Goal: Book appointment/travel/reservation

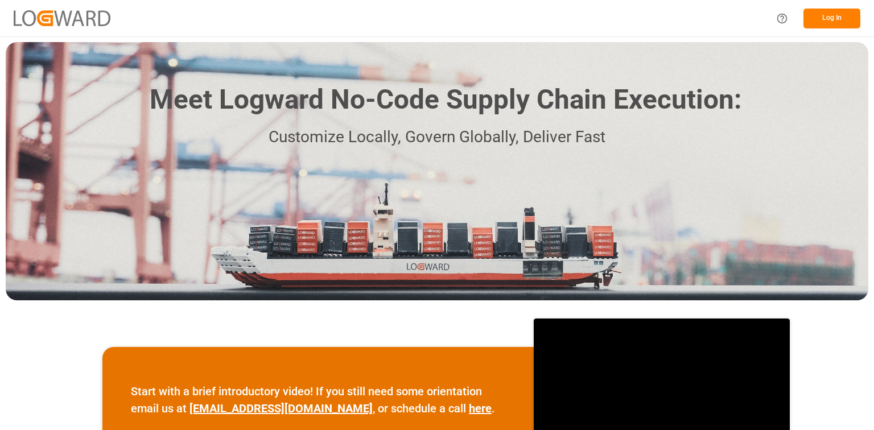
click at [839, 17] on button "Log In" at bounding box center [831, 19] width 57 height 20
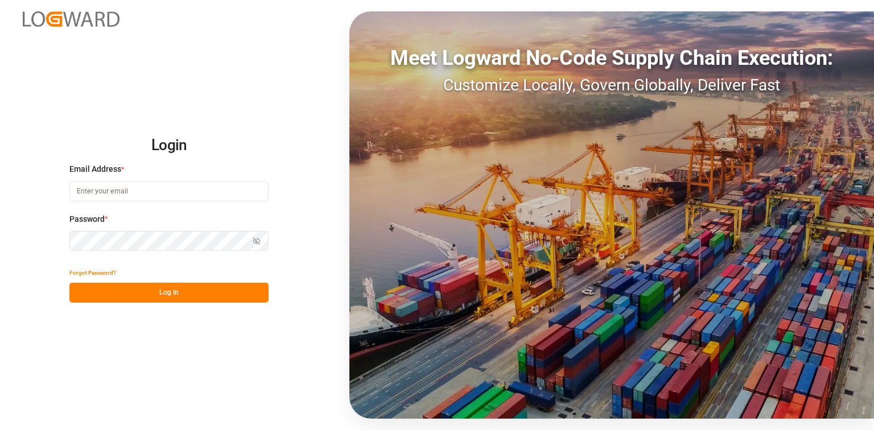
type input "[EMAIL_ADDRESS][DOMAIN_NAME]"
click at [194, 291] on button "Log In" at bounding box center [168, 293] width 199 height 20
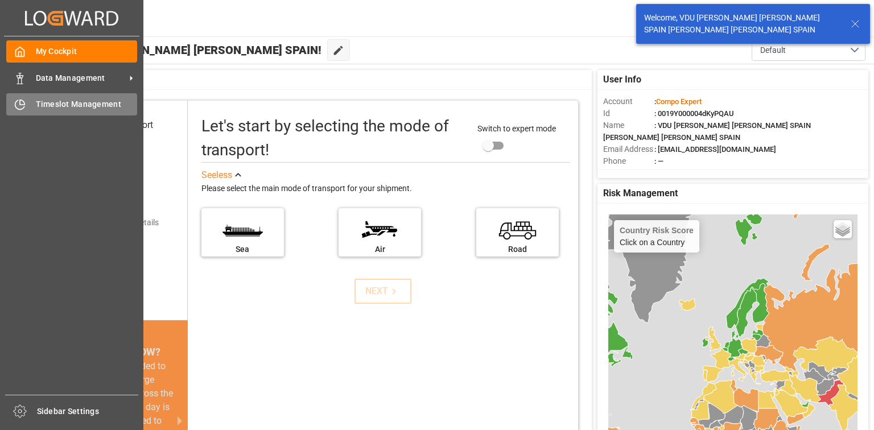
click at [80, 107] on span "Timeslot Management" at bounding box center [87, 104] width 102 height 12
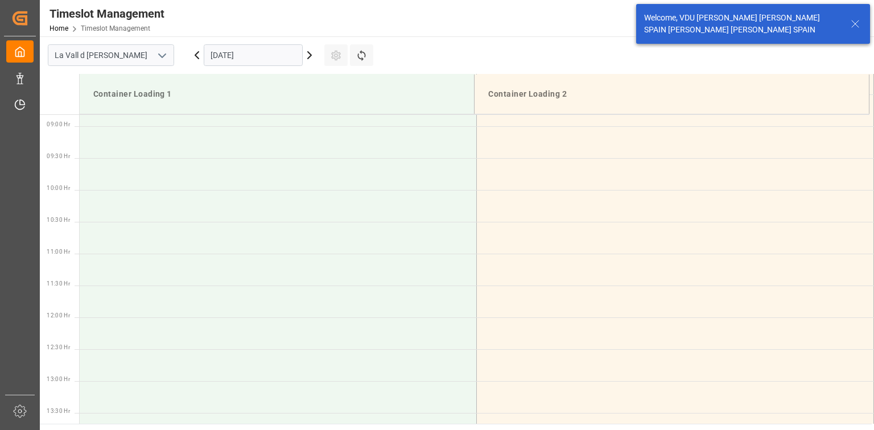
click at [273, 55] on input "[DATE]" at bounding box center [253, 55] width 99 height 22
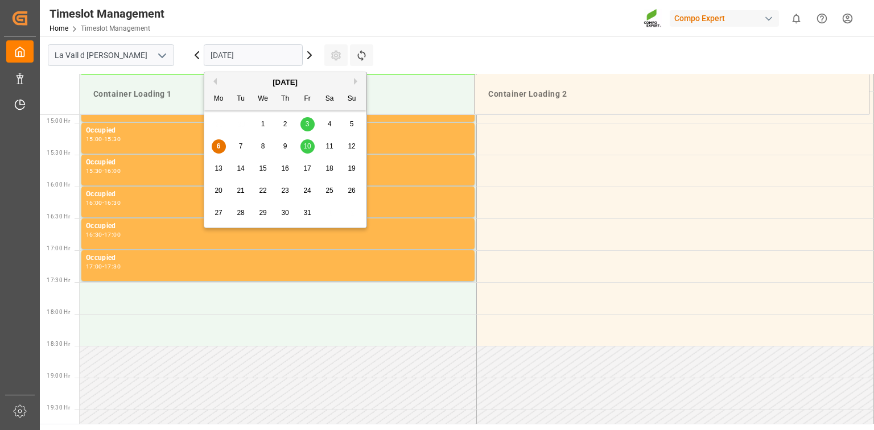
scroll to position [948, 0]
click at [315, 146] on div "6 7 8 9 10 11 12" at bounding box center [285, 146] width 155 height 22
click at [307, 147] on span "10" at bounding box center [306, 146] width 7 height 8
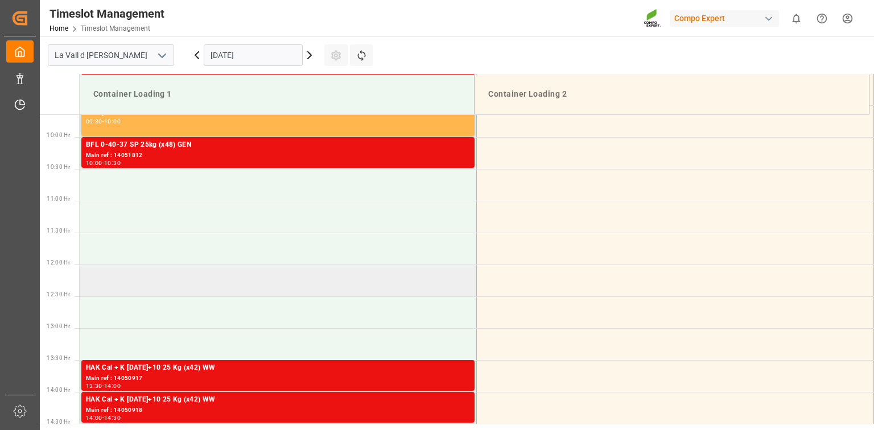
scroll to position [539, 0]
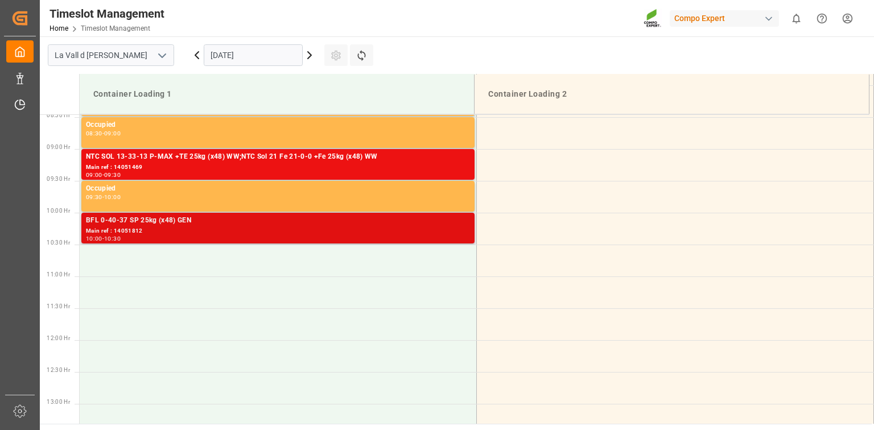
click at [166, 224] on div "BFL 0-40-37 SP 25kg (x48) GEN" at bounding box center [278, 220] width 384 height 11
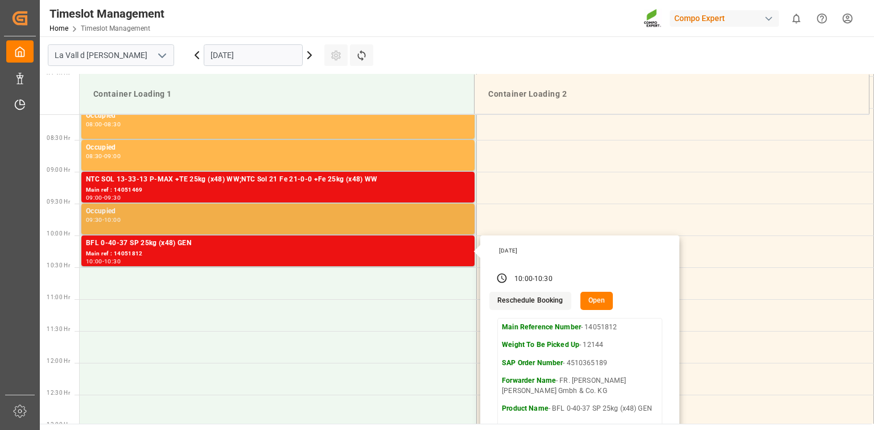
scroll to position [493, 0]
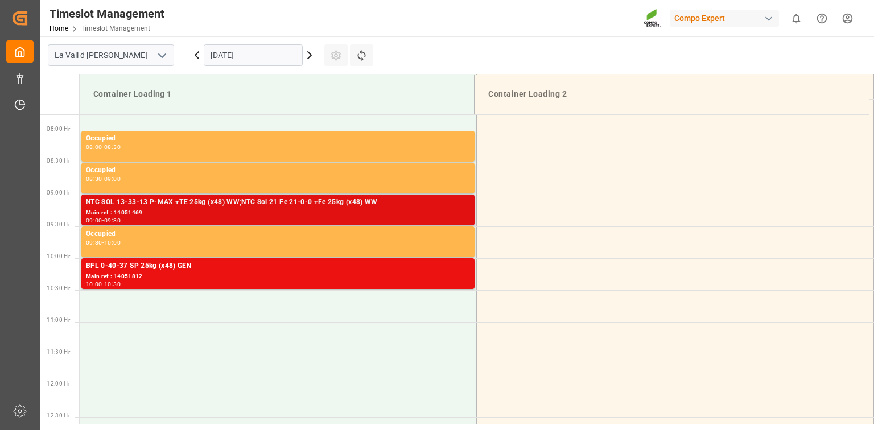
click at [290, 204] on div "NTC SOL 13-33-13 P-MAX +TE 25kg (x48) WW;NTC Sol 21 Fe 21-0-0 +Fe 25kg (x48) WW" at bounding box center [278, 202] width 384 height 11
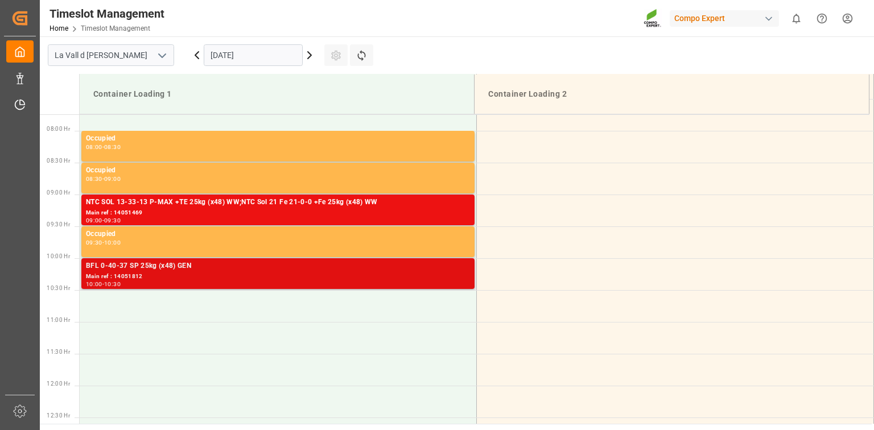
click at [346, 274] on div "Main ref : 14051812" at bounding box center [278, 277] width 384 height 10
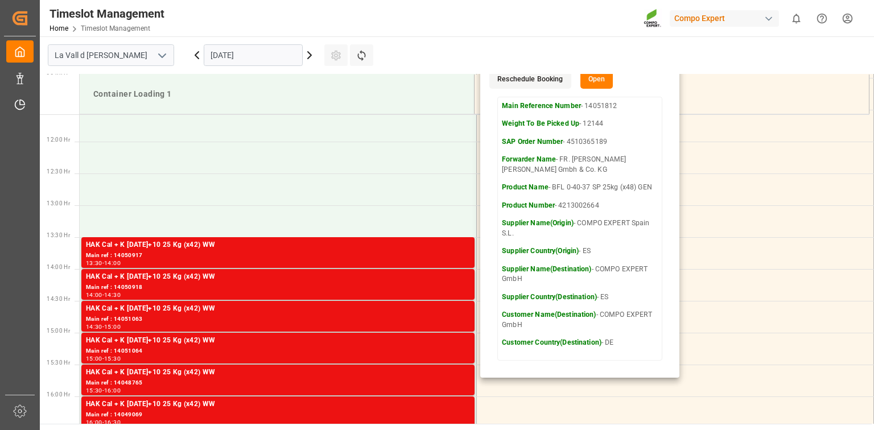
scroll to position [766, 0]
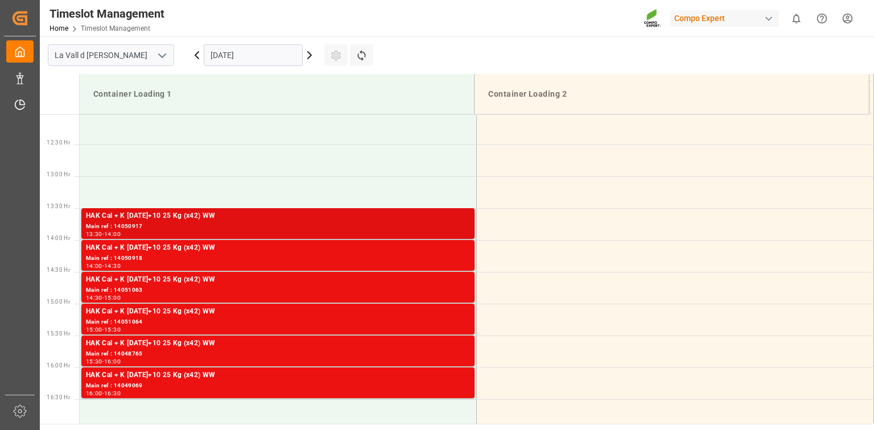
click at [345, 222] on div "Main ref : 14050917" at bounding box center [278, 227] width 384 height 10
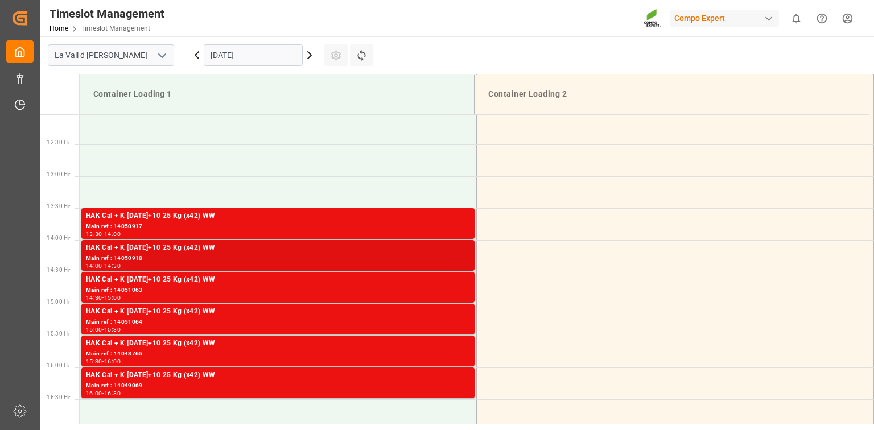
click at [392, 255] on div "Main ref : 14050918" at bounding box center [278, 259] width 384 height 10
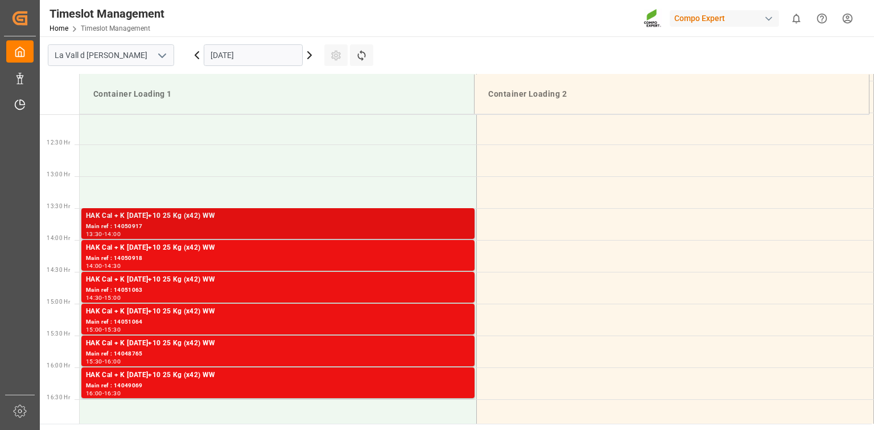
click at [406, 222] on div "Main ref : 14050917" at bounding box center [278, 227] width 384 height 10
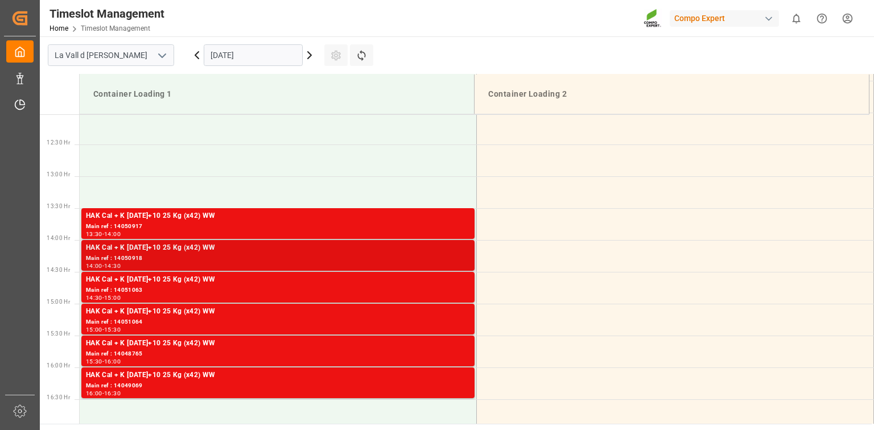
click at [420, 255] on div "Main ref : 14050918" at bounding box center [278, 259] width 384 height 10
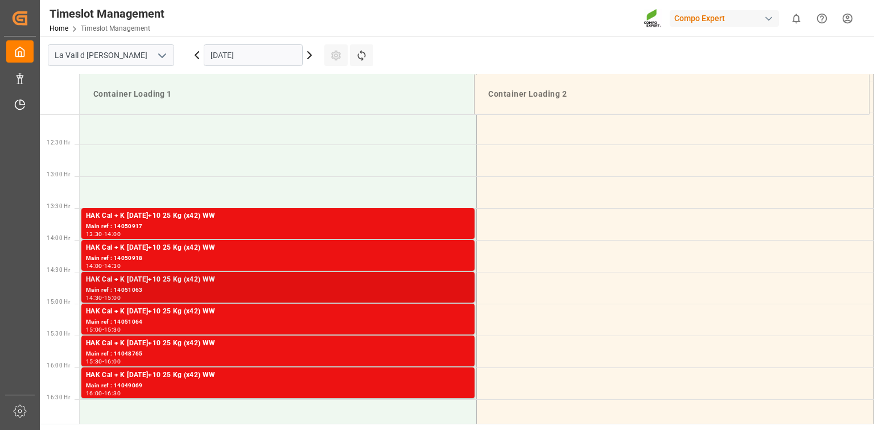
click at [437, 285] on div "HAK Cal + K [DATE]+10 25 Kg (x42) WW" at bounding box center [278, 279] width 384 height 11
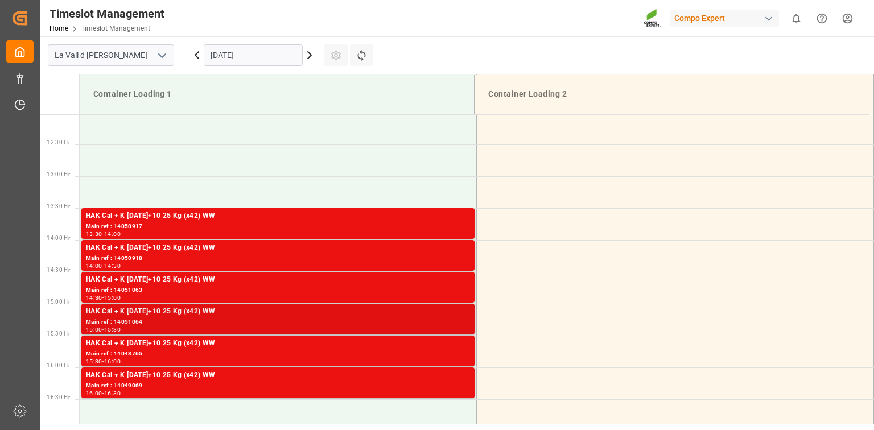
click at [423, 321] on div "Main ref : 14051064" at bounding box center [278, 322] width 384 height 10
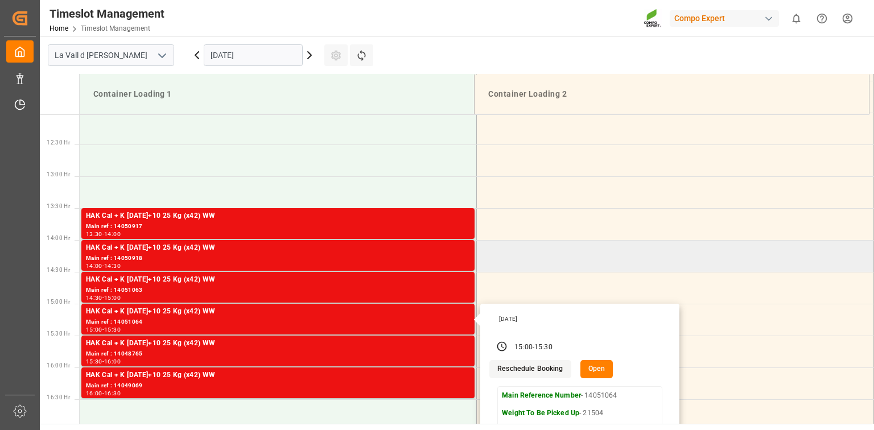
scroll to position [812, 0]
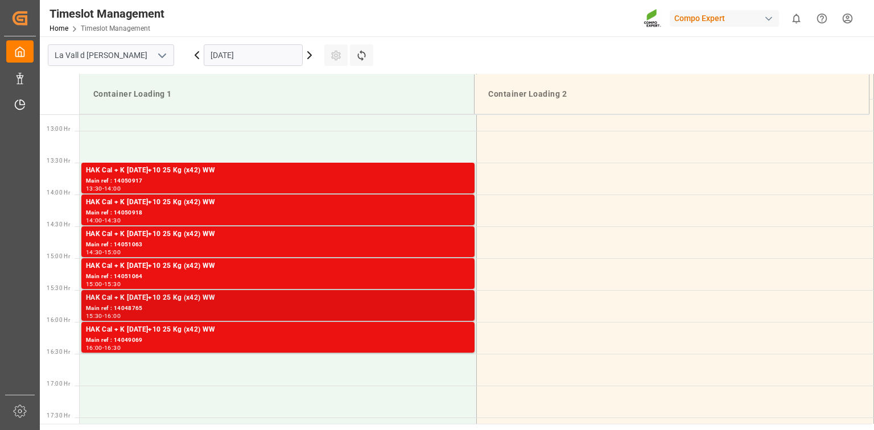
click at [434, 299] on div "HAK Cal + K [DATE]+10 25 Kg (x42) WW" at bounding box center [278, 297] width 384 height 11
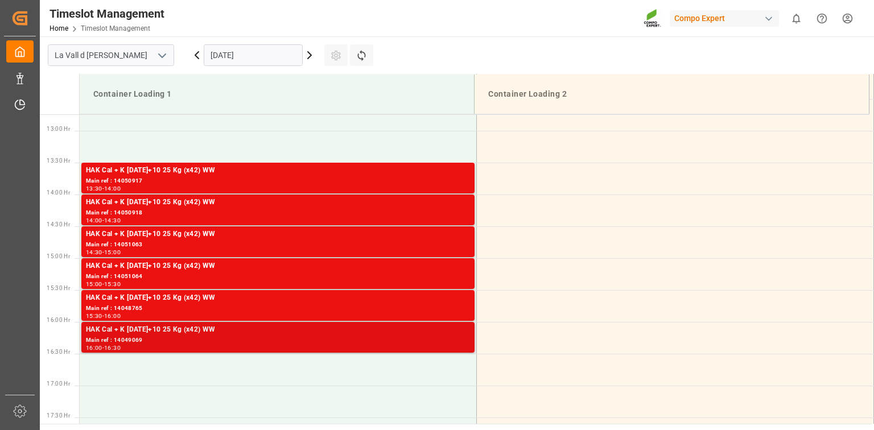
click at [412, 344] on div "Main ref : 14049069" at bounding box center [278, 341] width 384 height 10
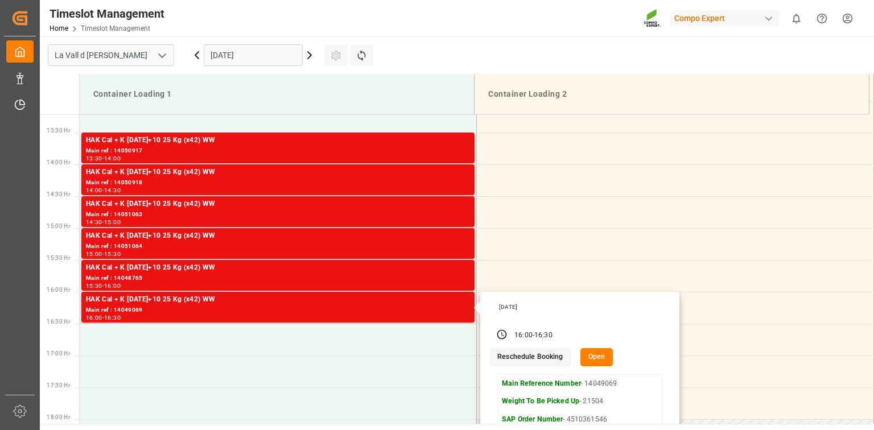
scroll to position [857, 0]
